Goal: Complete application form

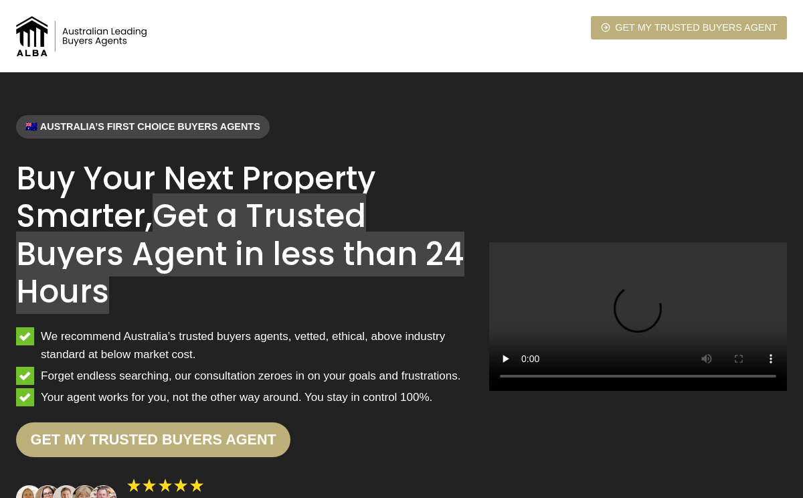
click at [153, 248] on mark "Get a Trusted Buyers Agent in less than 24 Hours" at bounding box center [240, 253] width 449 height 121
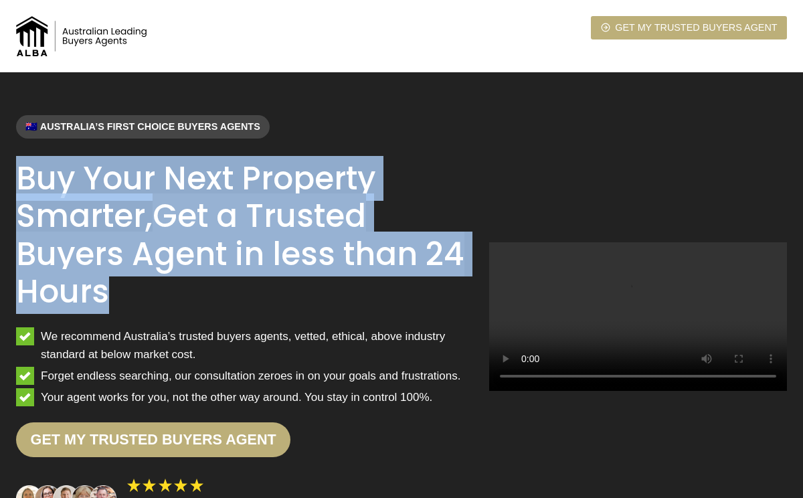
drag, startPoint x: 20, startPoint y: 179, endPoint x: 133, endPoint y: 307, distance: 170.3
click at [133, 307] on h1 "Buy Your Next Property Smarter, Get a Trusted Buyers Agent in less than 24 Hours" at bounding box center [242, 236] width 452 height 152
copy h1 "Buy Your Next Property Smarter, Get a Trusted Buyers Agent in less than 24 Hours"
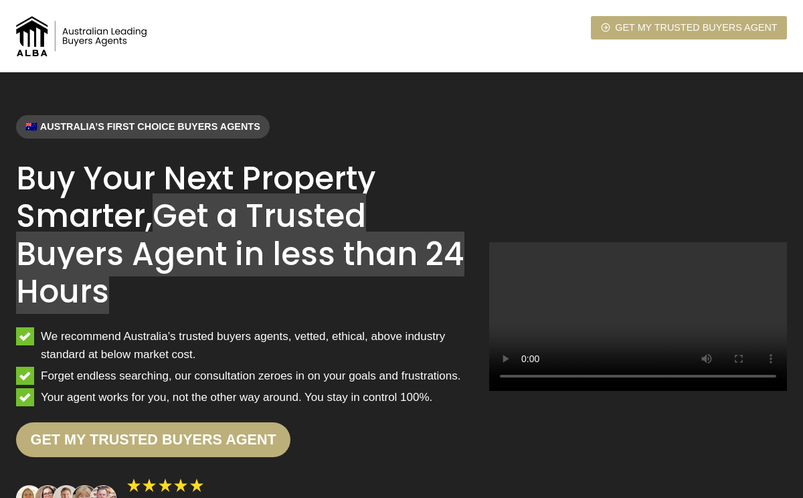
click at [176, 222] on mark "Get a Trusted Buyers Agent in less than 24 Hours" at bounding box center [240, 253] width 449 height 121
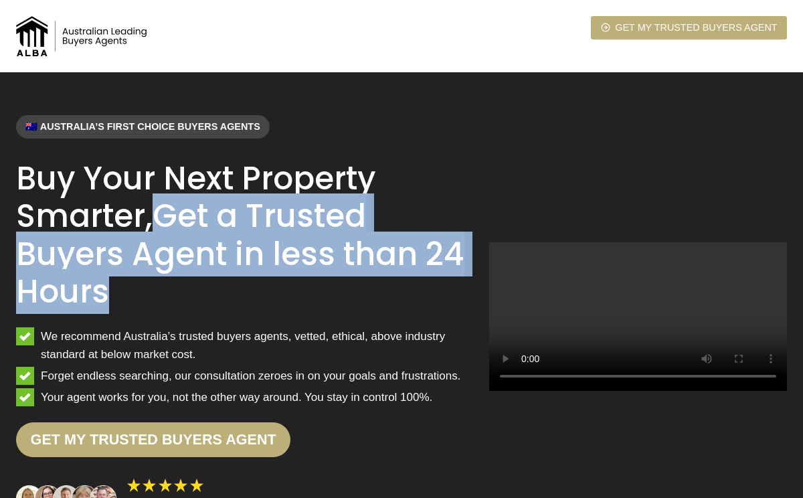
drag, startPoint x: 165, startPoint y: 217, endPoint x: 164, endPoint y: 280, distance: 62.9
click at [164, 280] on h1 "Buy Your Next Property Smarter, Get a Trusted Buyers Agent in less than 24 Hours" at bounding box center [242, 236] width 452 height 152
copy mark "Get a Trusted Buyers Agent in less than 24 Hours"
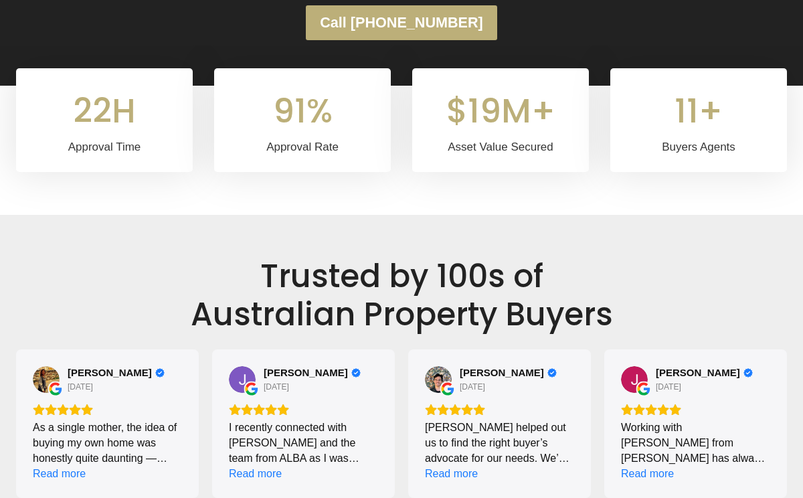
scroll to position [489, 0]
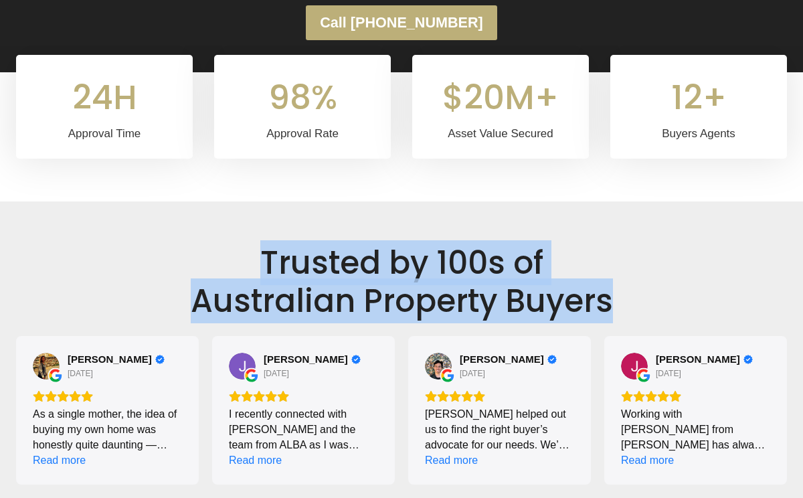
drag, startPoint x: 268, startPoint y: 262, endPoint x: 626, endPoint y: 319, distance: 362.7
click at [626, 319] on h2 "Trusted by 100s of [DEMOGRAPHIC_DATA] Property Buyers" at bounding box center [401, 282] width 771 height 76
copy h2 "Trusted by 100s of [DEMOGRAPHIC_DATA] Property Buyers"
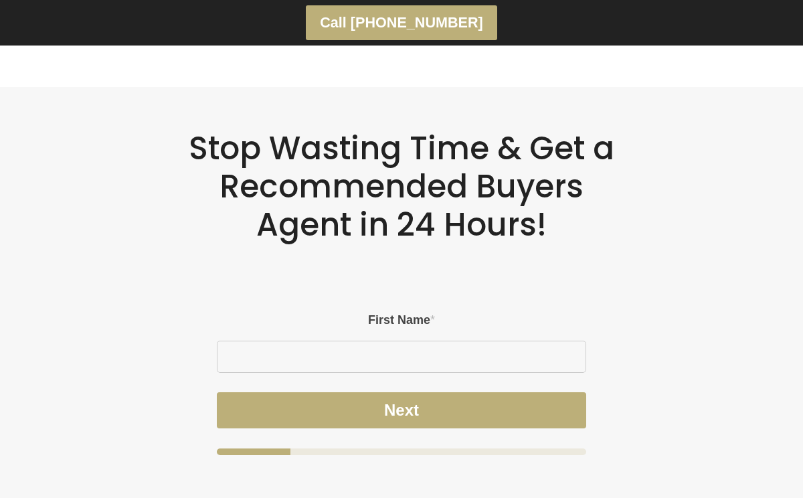
scroll to position [2941, 0]
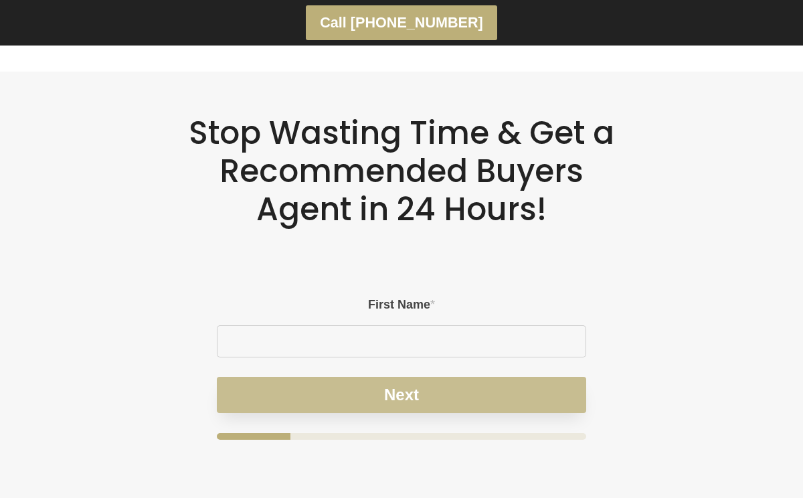
click at [412, 386] on button "Next" at bounding box center [402, 395] width 370 height 36
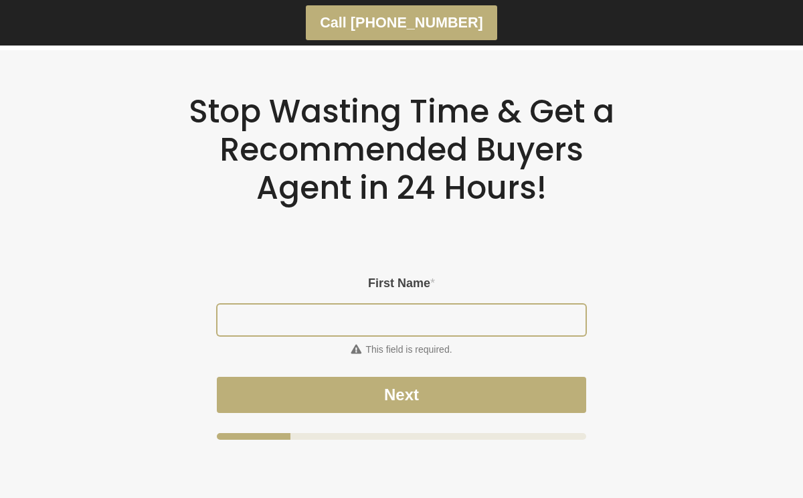
click at [414, 305] on input "First Name *" at bounding box center [402, 320] width 369 height 31
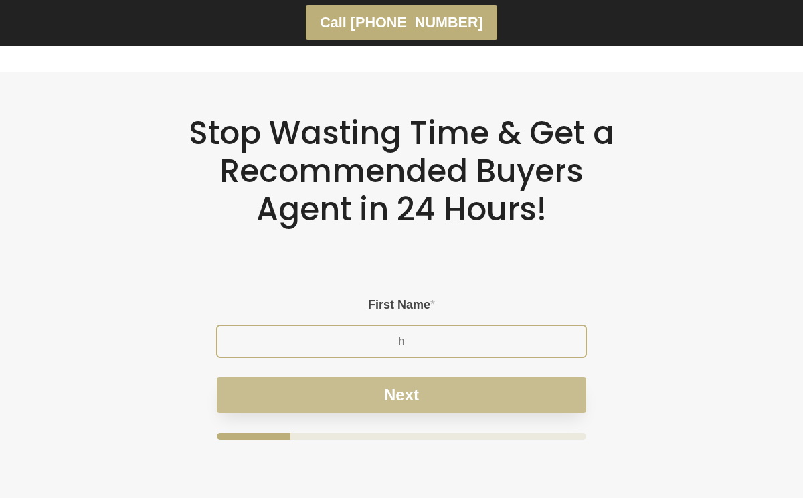
type input "h"
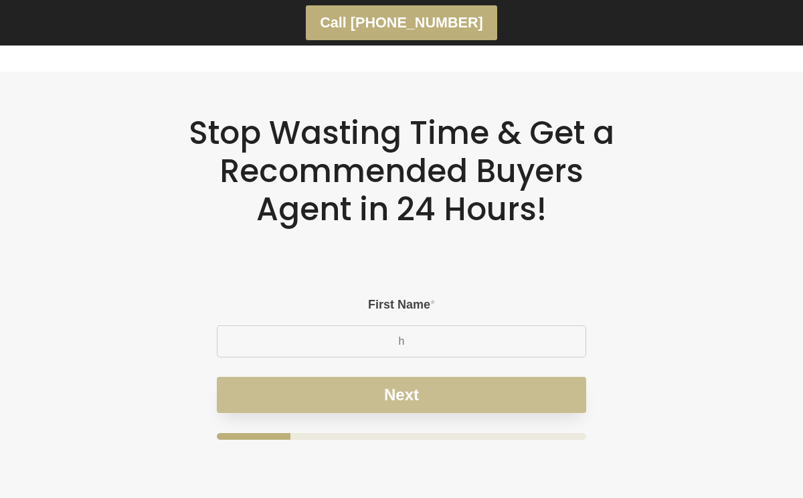
click at [429, 377] on button "Next" at bounding box center [402, 395] width 370 height 36
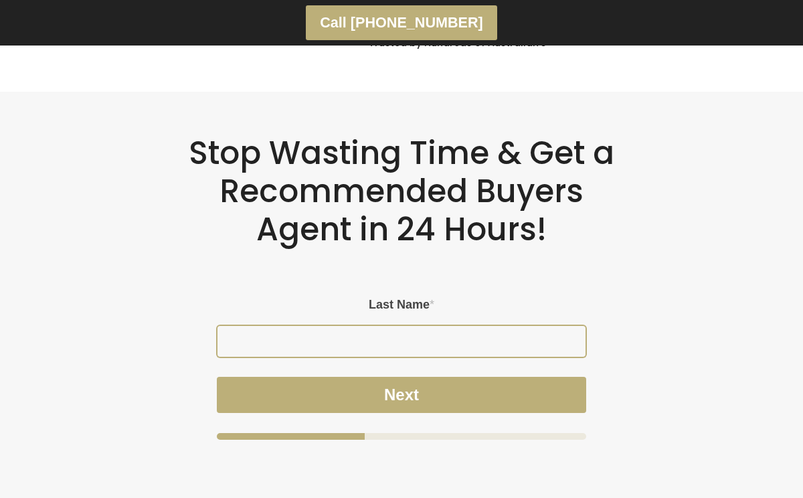
click at [426, 326] on input "Last Name *" at bounding box center [402, 341] width 369 height 31
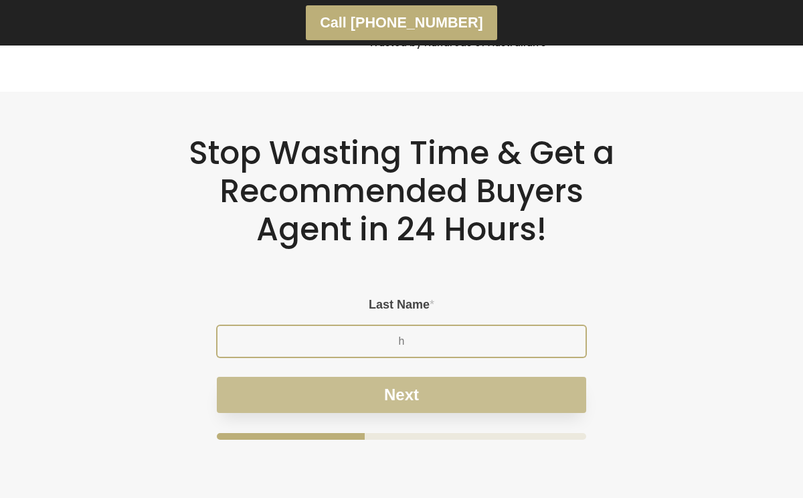
type input "h"
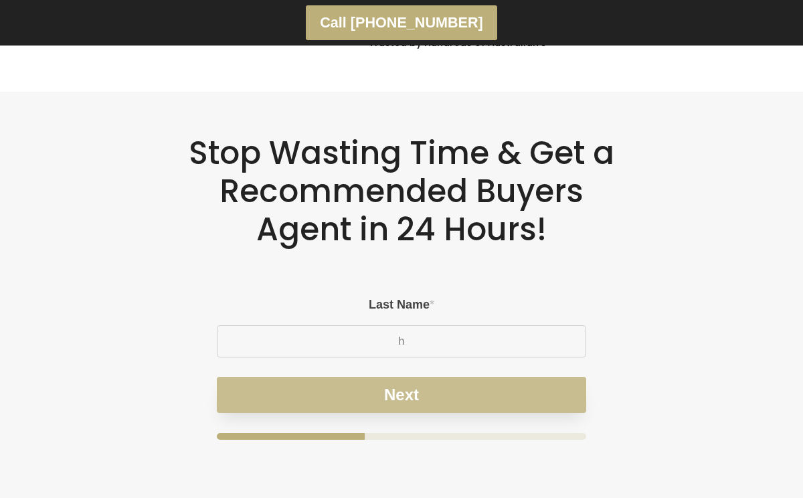
click at [427, 377] on button "Next" at bounding box center [402, 395] width 370 height 36
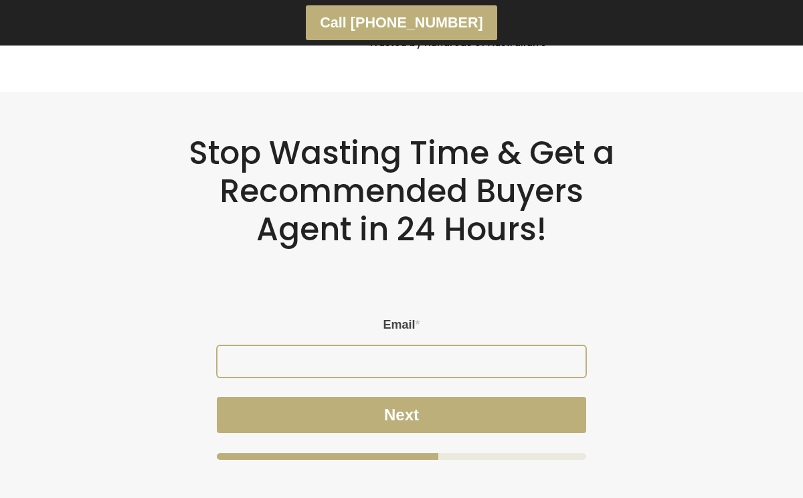
click at [416, 346] on input "Email *" at bounding box center [402, 361] width 369 height 31
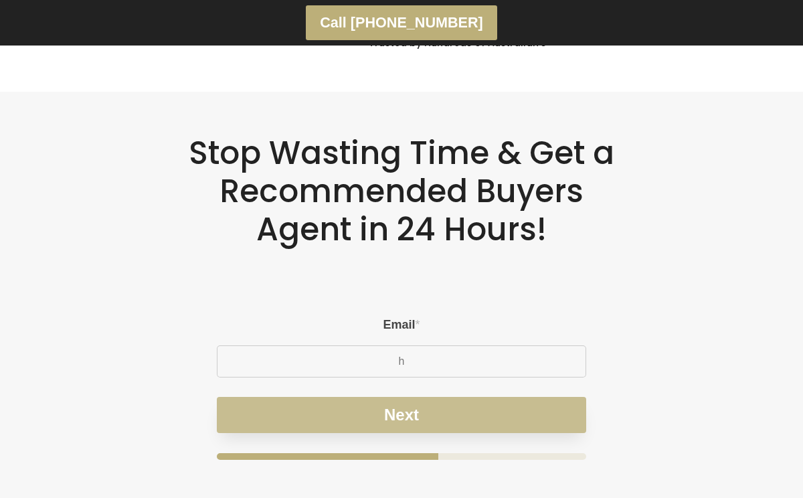
click at [414, 392] on div "Email * h Next" at bounding box center [402, 389] width 370 height 142
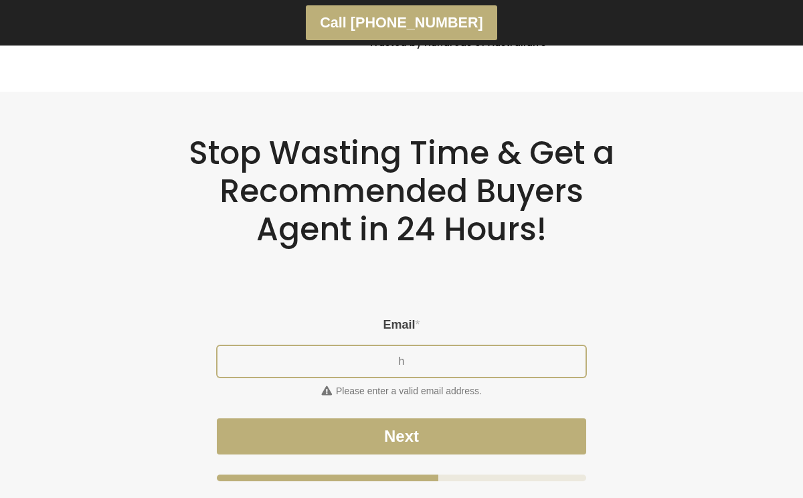
click at [420, 354] on input "h" at bounding box center [402, 361] width 369 height 31
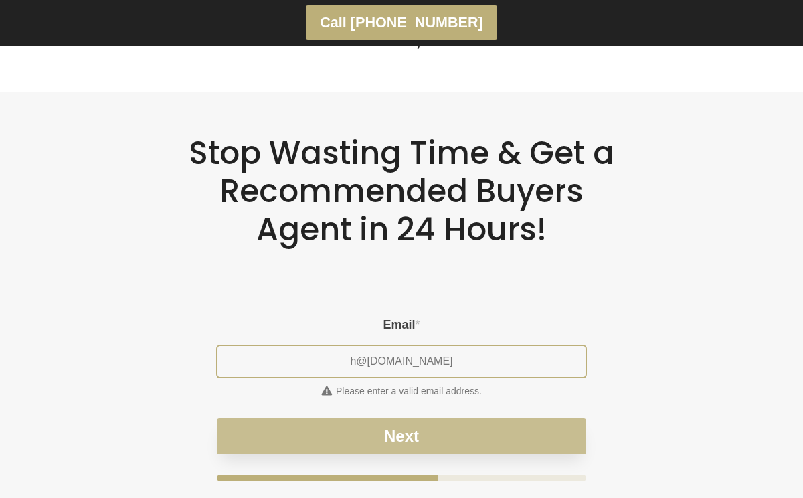
type input "h@[DOMAIN_NAME]"
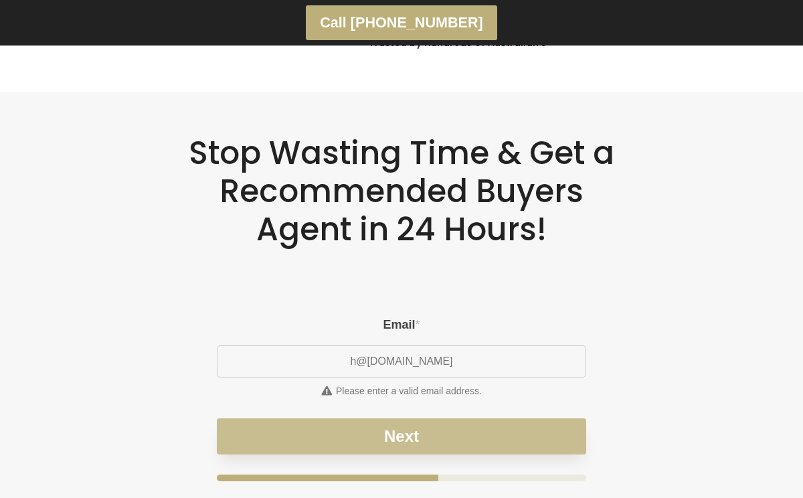
click at [431, 418] on button "Next" at bounding box center [402, 436] width 370 height 36
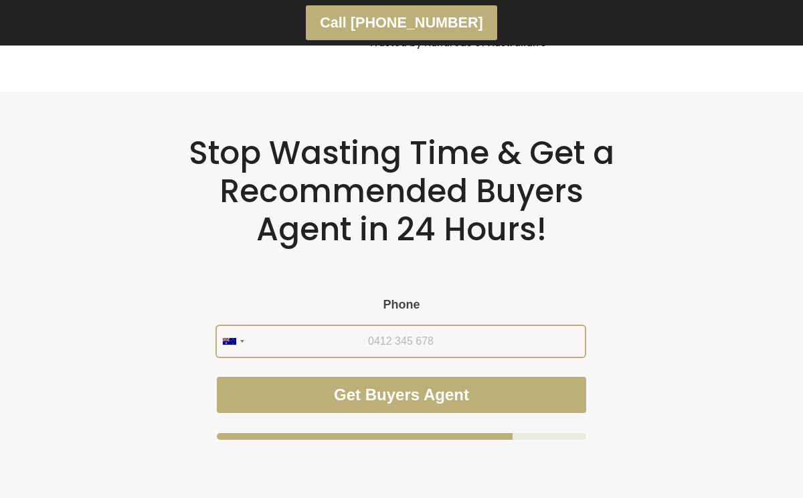
click at [417, 333] on input "Phone" at bounding box center [401, 341] width 369 height 31
type input "0411 111 111"
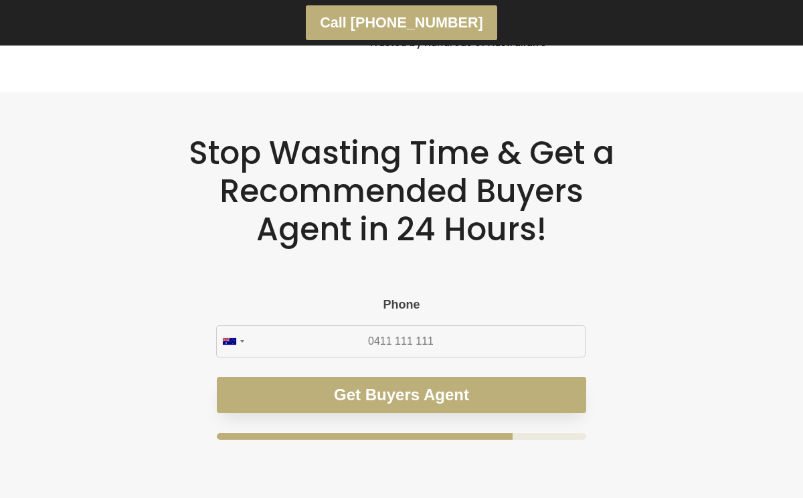
click at [494, 380] on button "Get Buyers Agent" at bounding box center [402, 395] width 370 height 36
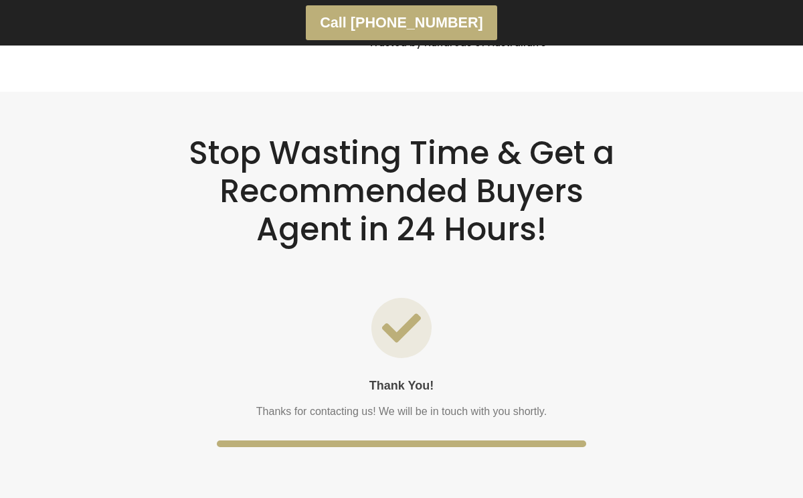
scroll to position [2928, 0]
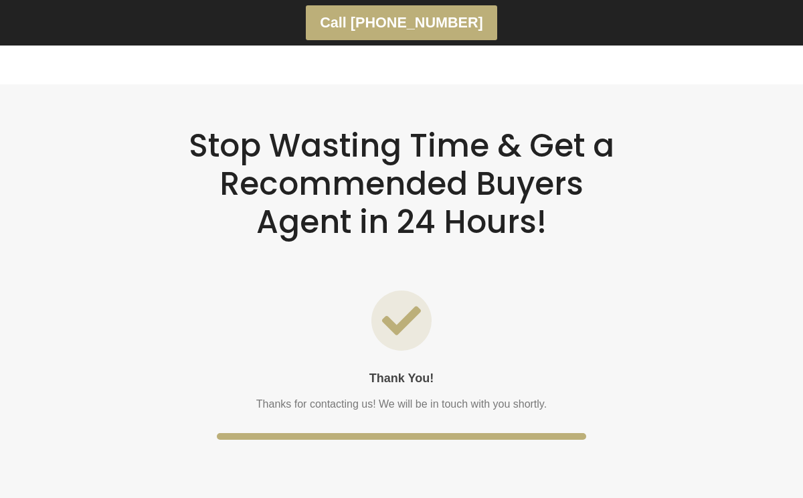
click at [342, 147] on h2 "Stop Wasting Time & Get a Recommended Buyers Agent in 24 Hours!" at bounding box center [401, 184] width 437 height 114
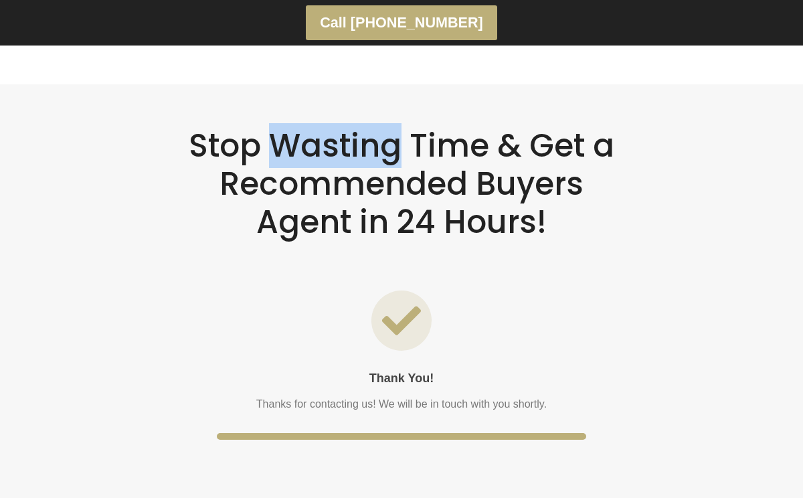
click at [342, 147] on h2 "Stop Wasting Time & Get a Recommended Buyers Agent in 24 Hours!" at bounding box center [401, 184] width 437 height 114
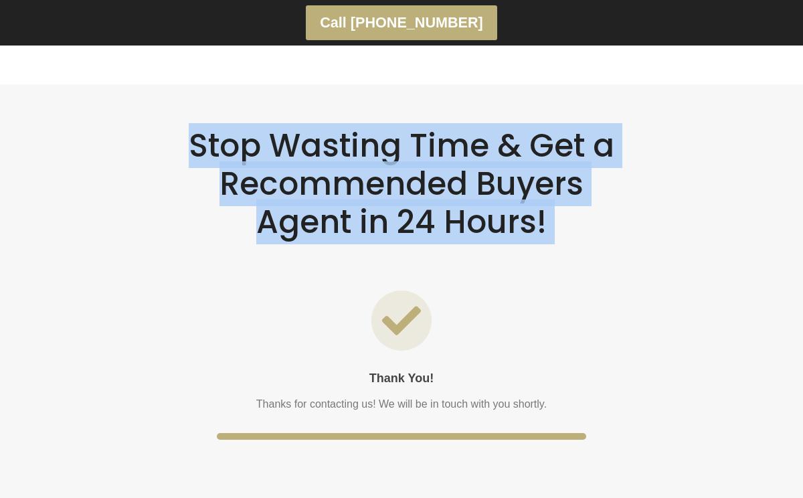
click at [342, 147] on h2 "Stop Wasting Time & Get a Recommended Buyers Agent in 24 Hours!" at bounding box center [401, 184] width 437 height 114
copy div "Stop Wasting Time & Get a Recommended Buyers Agent in 24 Hours!"
